Goal: Task Accomplishment & Management: Contribute content

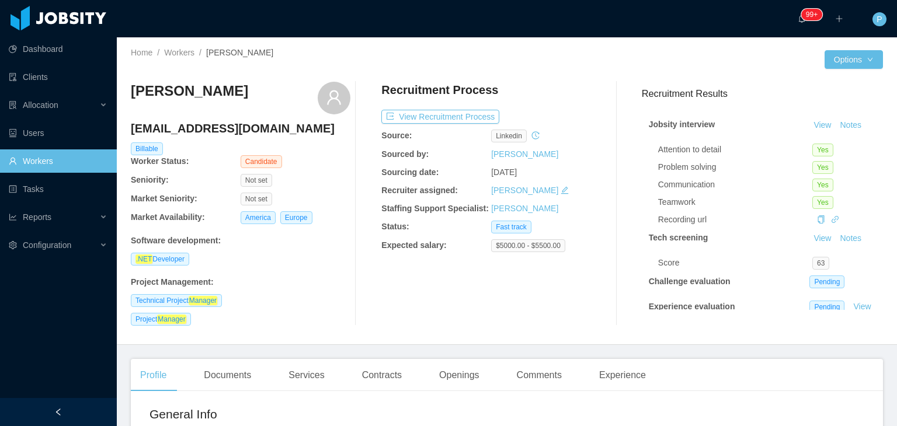
drag, startPoint x: 272, startPoint y: 94, endPoint x: 132, endPoint y: 96, distance: 140.1
click at [132, 96] on div "[PERSON_NAME]" at bounding box center [240, 98] width 219 height 33
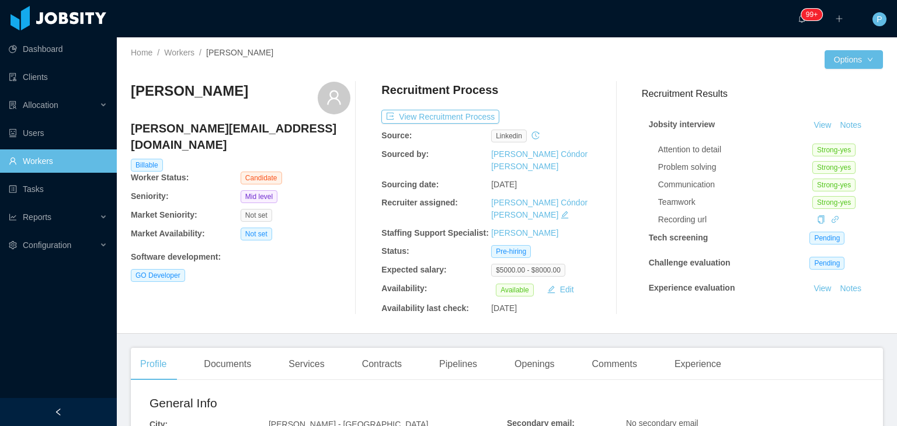
click at [525, 80] on div "Abner García abner.garciaruiz@outlook.com Billable Worker Status: Candidate Sen…" at bounding box center [507, 198] width 752 height 252
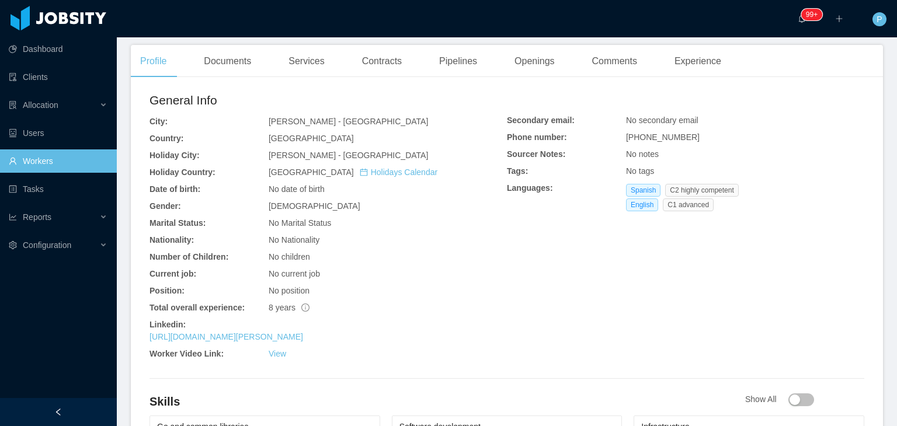
scroll to position [304, 0]
click at [238, 63] on div "Documents" at bounding box center [227, 60] width 66 height 33
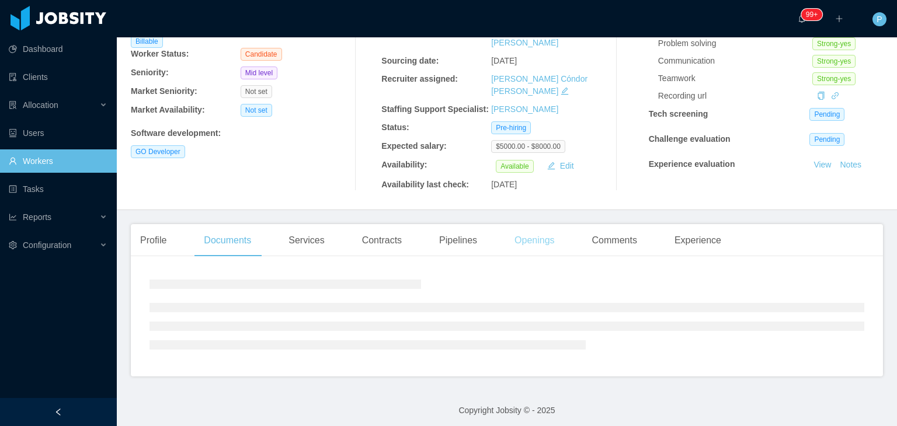
scroll to position [127, 0]
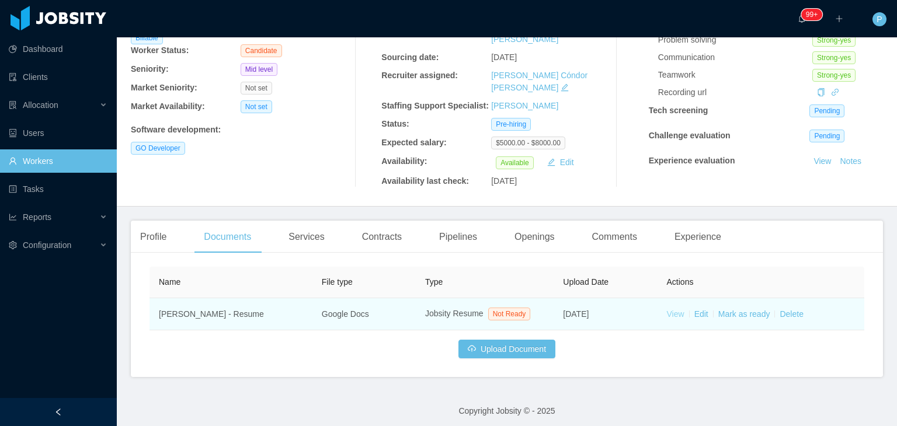
click at [667, 309] on link "View" at bounding box center [676, 313] width 18 height 9
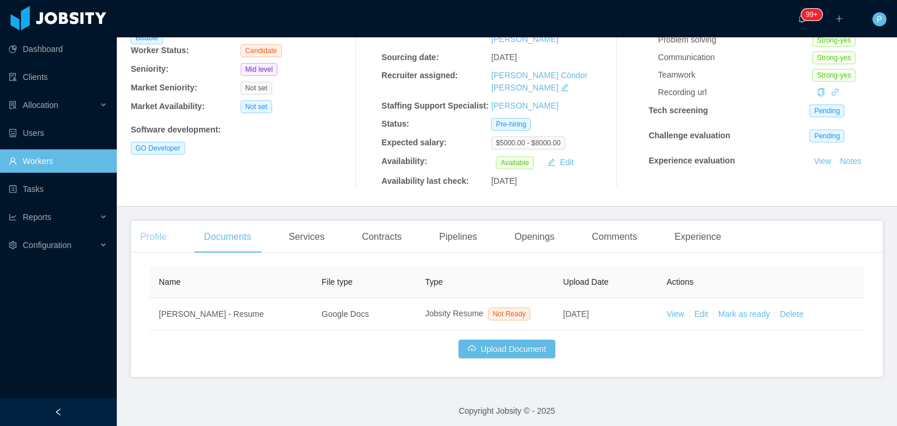
click at [144, 229] on div "Profile" at bounding box center [153, 237] width 45 height 33
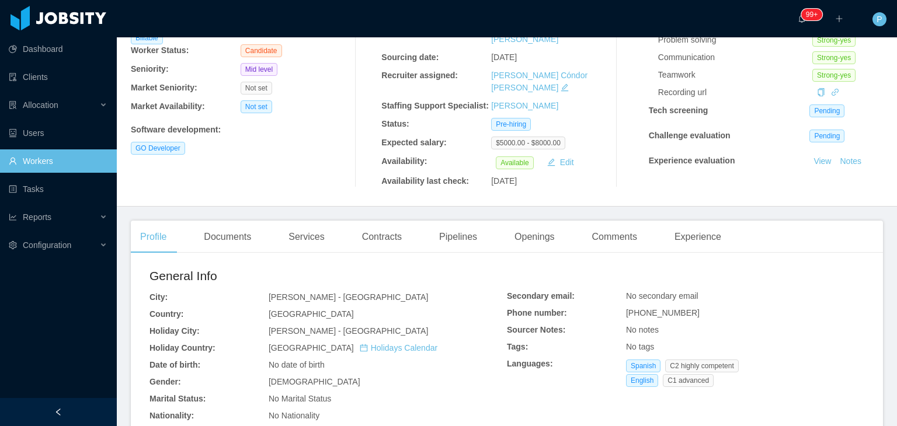
click at [256, 158] on div "Abner García abner.garciaruiz@outlook.com Billable Worker Status: Candidate Sen…" at bounding box center [240, 70] width 219 height 233
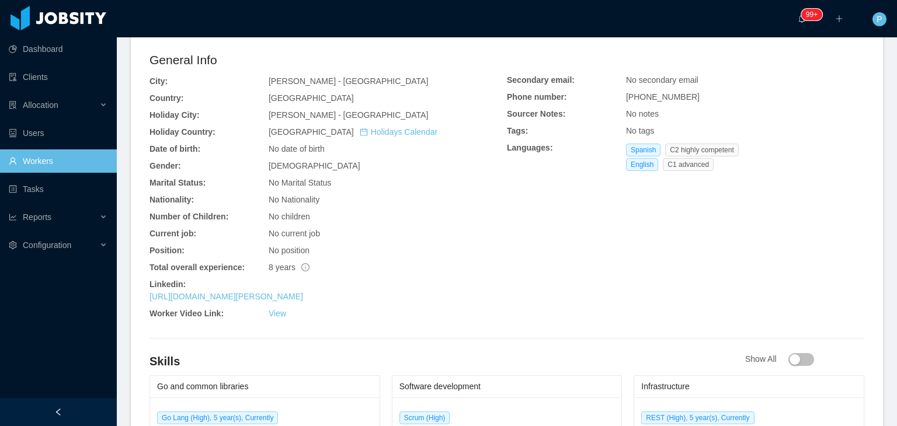
scroll to position [384, 0]
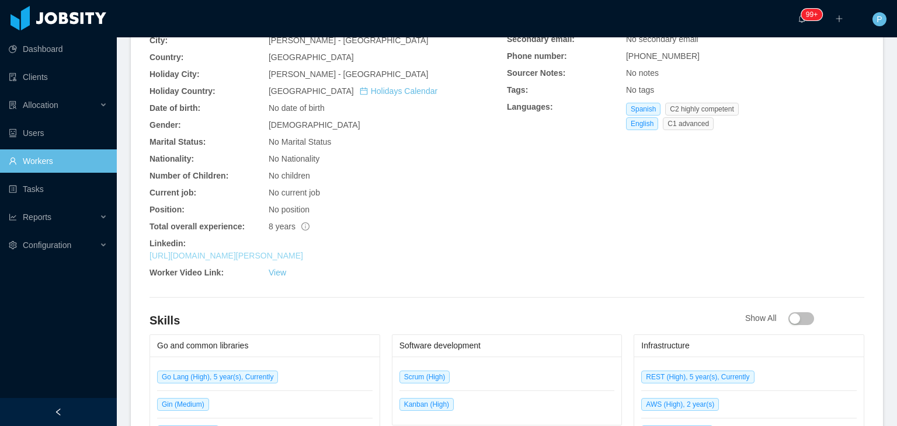
click at [252, 251] on link "https://www.linkedin.com/in/abner-garcia-ruiz" at bounding box center [226, 255] width 154 height 9
click at [420, 163] on div "General Info City: Juárez - Chihuahua Country: Mexico Holiday City: Juárez - Ch…" at bounding box center [327, 147] width 357 height 274
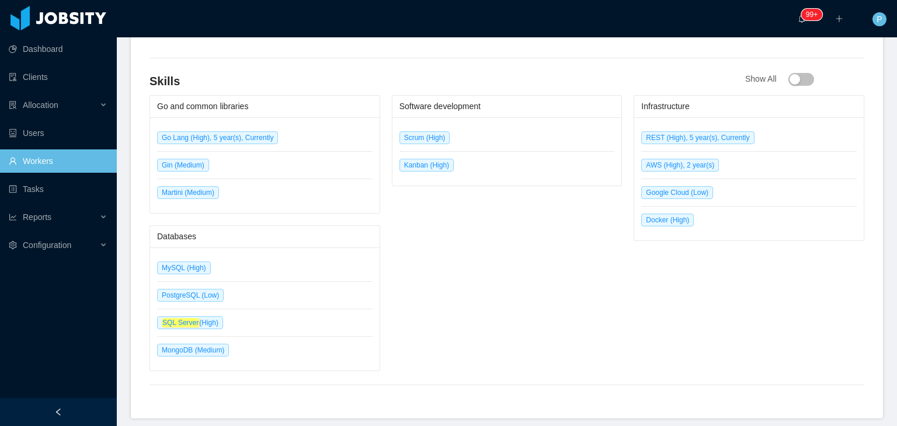
scroll to position [628, 0]
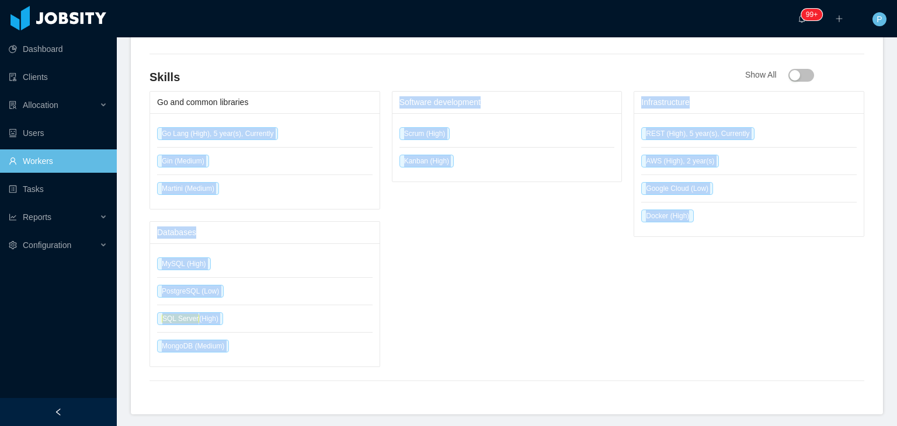
drag, startPoint x: 712, startPoint y: 217, endPoint x: 159, endPoint y: 136, distance: 559.2
click at [159, 136] on div "Go and common libraries Go Lang (High), 5 year(s), Currently Gin (Medium) Marti…" at bounding box center [506, 229] width 714 height 276
copy div "Go Lang (High), 5 year(s), Currently Gin (Medium) Martini (Medium) Databases My…"
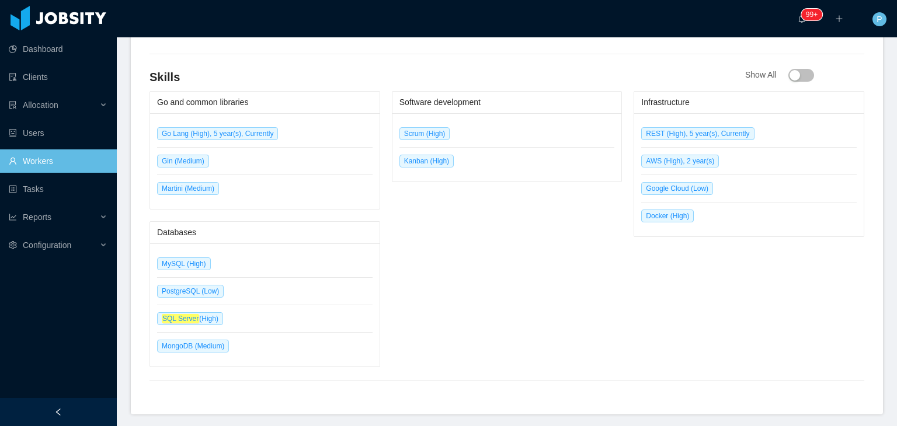
click at [504, 74] on h4 "Skills" at bounding box center [446, 77] width 595 height 16
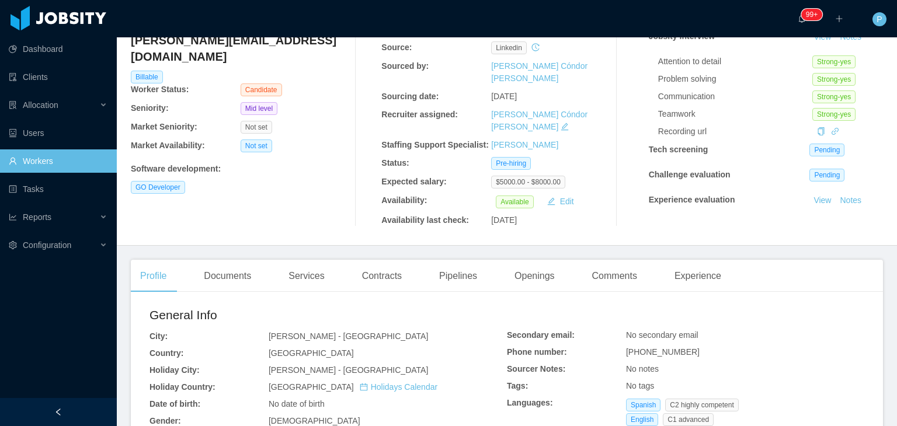
scroll to position [48, 0]
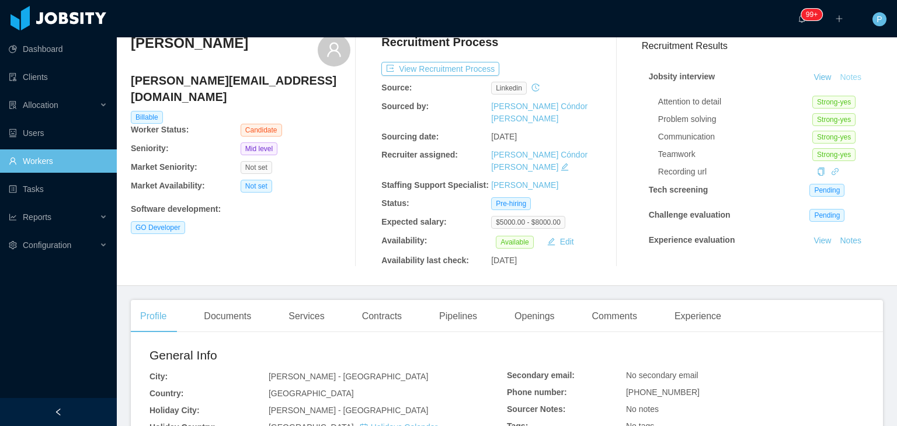
click at [839, 75] on button "Notes" at bounding box center [850, 78] width 31 height 14
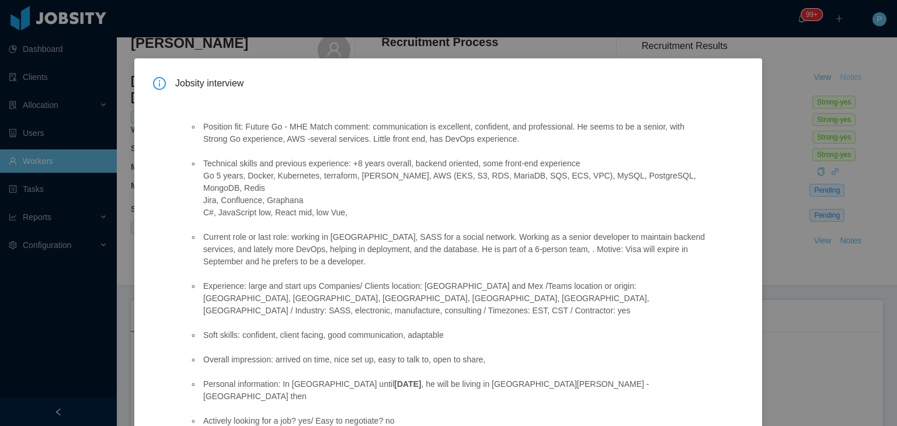
scroll to position [47, 0]
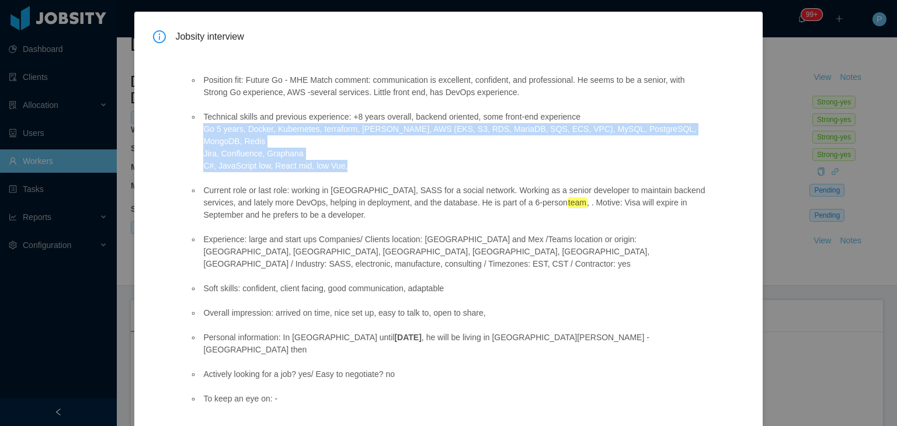
drag, startPoint x: 203, startPoint y: 133, endPoint x: 348, endPoint y: 152, distance: 146.6
click at [348, 152] on li "Technical skills and previous experience: +8 years overall, backend oriented, s…" at bounding box center [453, 141] width 505 height 61
copy li "Go 5 years, Docker, Kubernetes, terraform, Jenkins, AWS (EKS, S3, RDS, MariaDB,…"
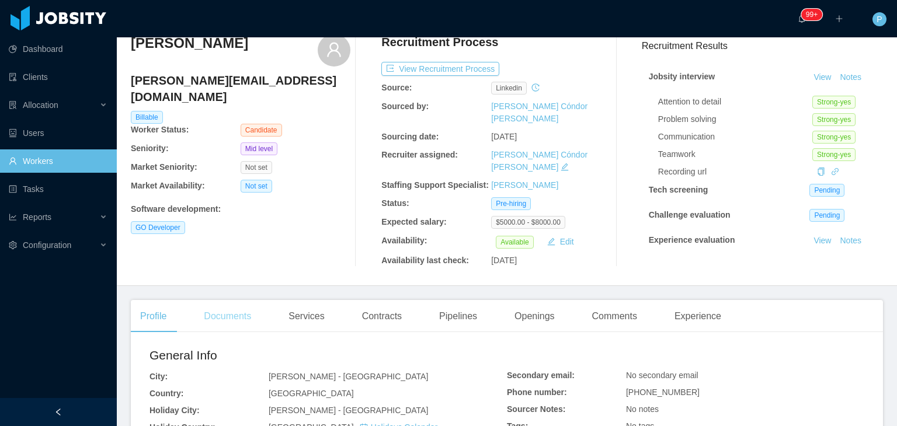
click at [239, 311] on div "Documents" at bounding box center [227, 316] width 66 height 33
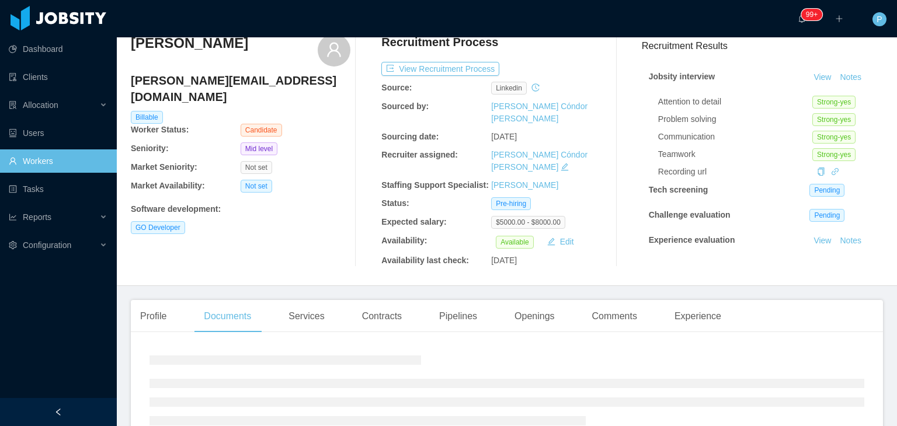
click at [313, 250] on div "Abner García abner.garciaruiz@outlook.com Billable Worker Status: Candidate Sen…" at bounding box center [240, 150] width 219 height 233
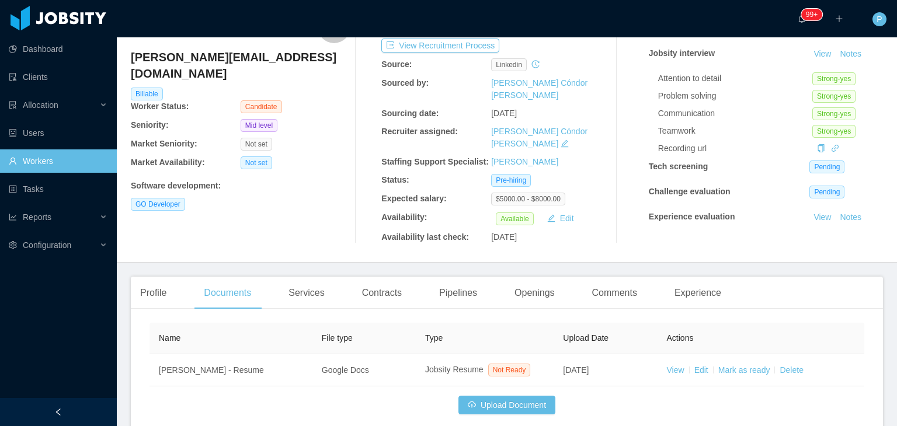
scroll to position [127, 0]
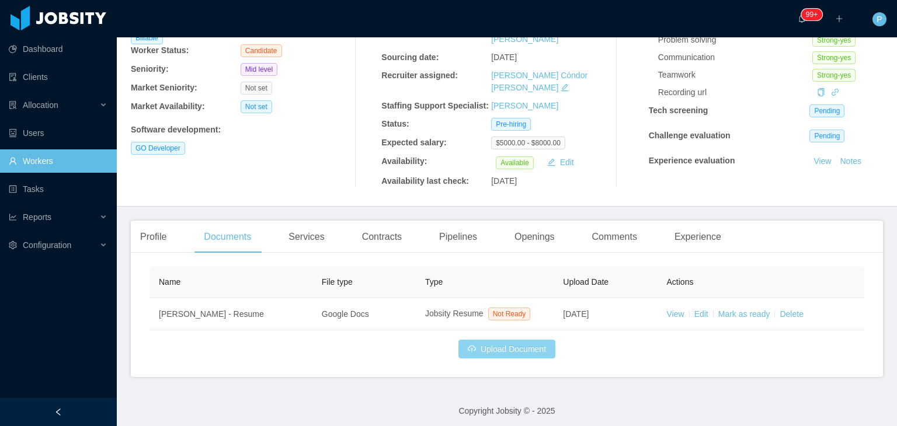
click at [469, 344] on button "Upload Document" at bounding box center [506, 349] width 97 height 19
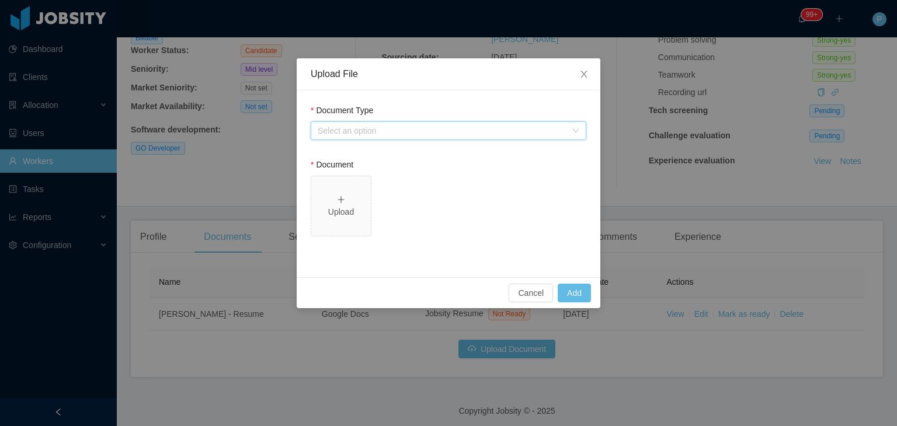
click at [439, 123] on div "Select an option" at bounding box center [445, 131] width 254 height 18
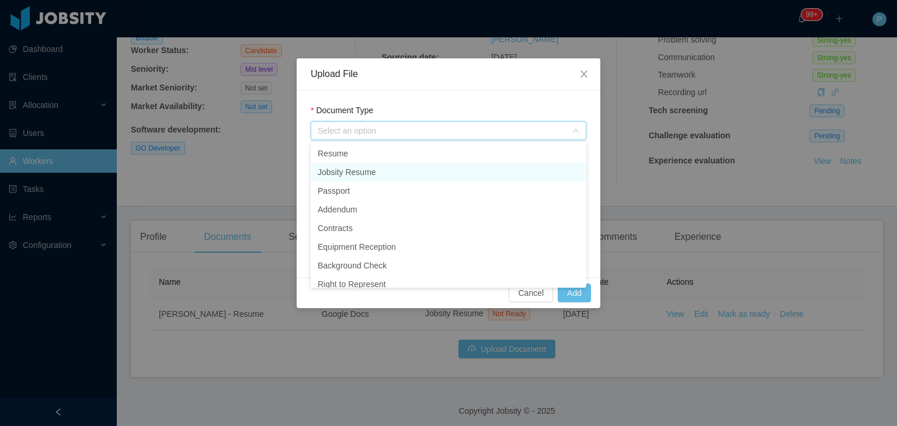
click at [360, 166] on li "Jobsity Resume" at bounding box center [449, 172] width 276 height 19
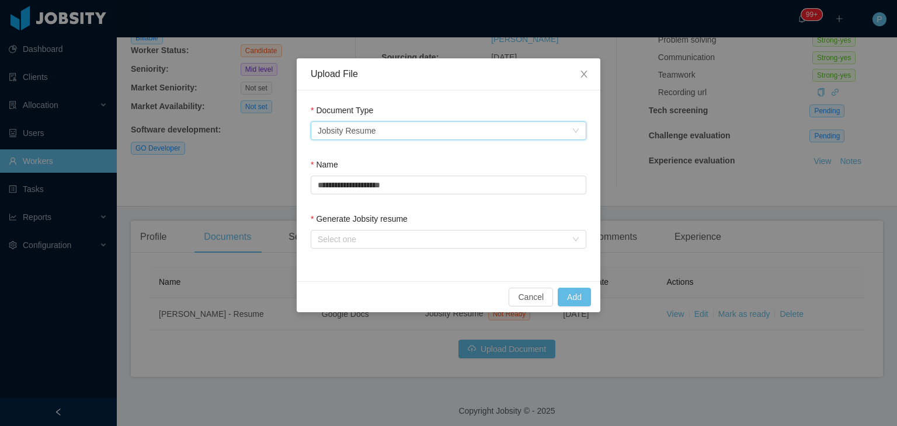
click at [374, 122] on div "Select an option Jobsity Resume" at bounding box center [445, 131] width 254 height 18
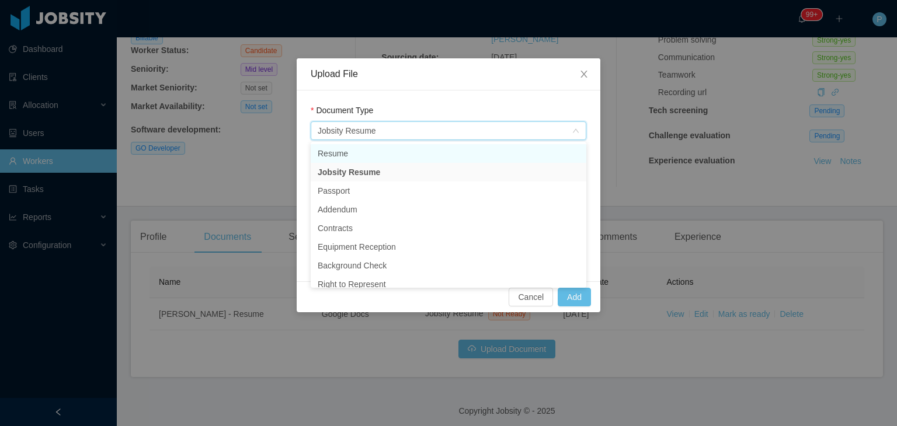
click at [370, 149] on li "Resume" at bounding box center [449, 153] width 276 height 19
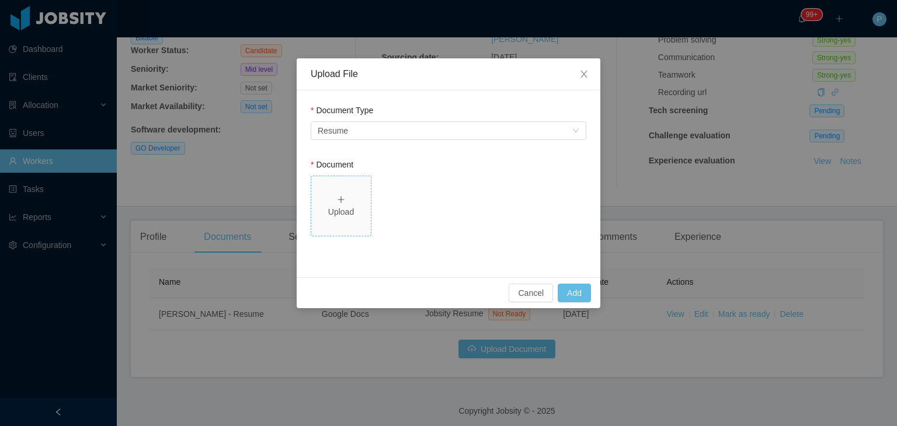
click at [354, 206] on div "Upload" at bounding box center [341, 212] width 50 height 12
click at [563, 287] on button "Add" at bounding box center [573, 293] width 33 height 19
